Goal: Task Accomplishment & Management: Complete application form

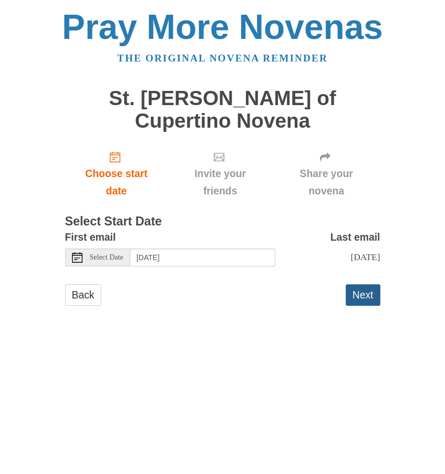
click at [355, 284] on button "Next" at bounding box center [363, 295] width 35 height 22
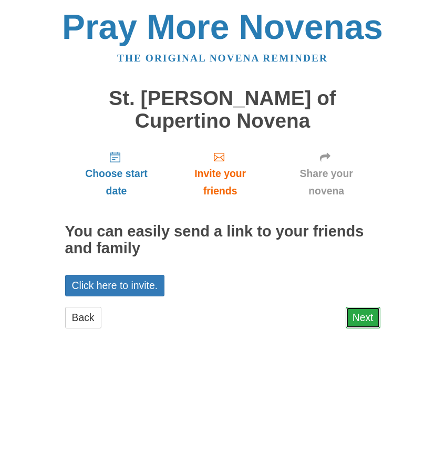
click at [361, 307] on link "Next" at bounding box center [363, 318] width 35 height 22
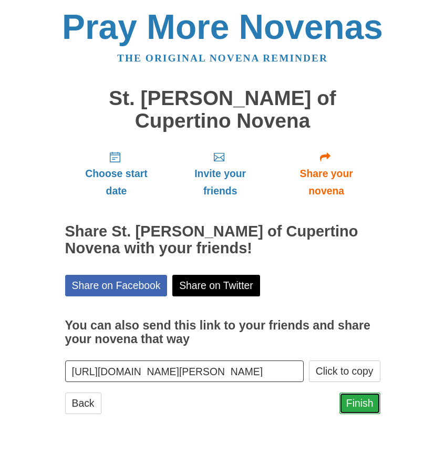
click at [362, 393] on link "Finish" at bounding box center [360, 404] width 41 height 22
